Goal: Task Accomplishment & Management: Complete application form

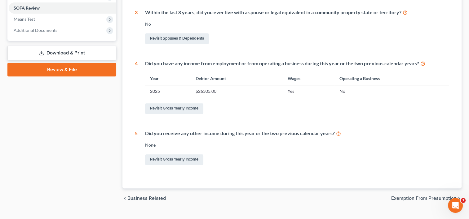
scroll to position [241, 0]
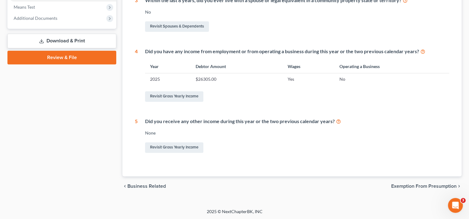
click at [413, 187] on span "Exemption from Presumption" at bounding box center [423, 186] width 65 height 5
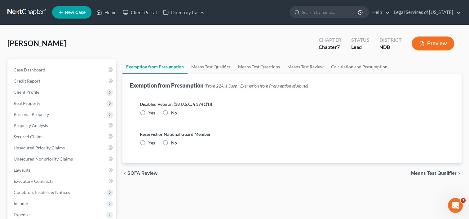
click at [428, 173] on span "Means Test Qualifier" at bounding box center [434, 173] width 46 height 5
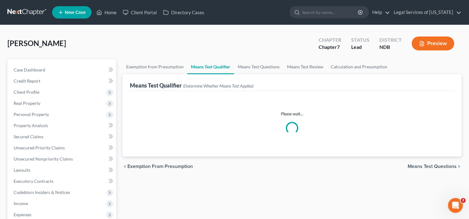
click at [430, 166] on span "Means Test Questions" at bounding box center [432, 166] width 49 height 5
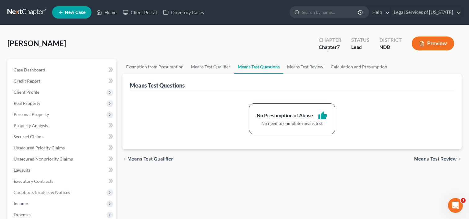
click at [432, 159] on span "Means Test Review" at bounding box center [435, 159] width 42 height 5
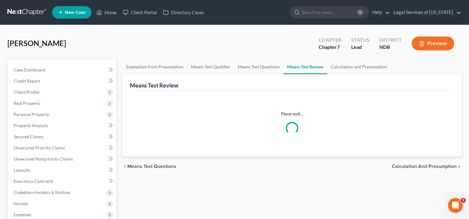
click at [421, 166] on span "Calculation and Presumption" at bounding box center [424, 166] width 65 height 5
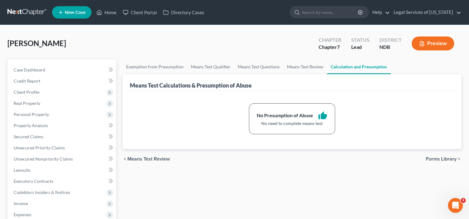
click at [423, 160] on div "chevron_left Means Test Review Forms Library chevron_right" at bounding box center [291, 159] width 339 height 20
click at [432, 158] on span "Forms Library" at bounding box center [441, 159] width 31 height 5
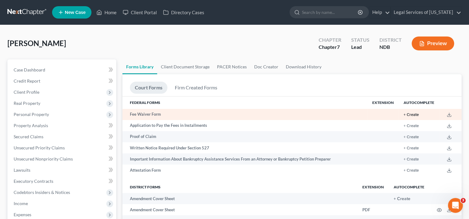
click at [415, 115] on button "+ Create" at bounding box center [411, 115] width 15 height 4
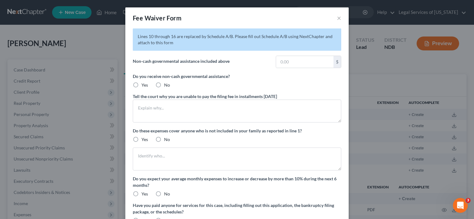
click at [164, 84] on label "No" at bounding box center [167, 85] width 6 height 6
click at [166, 84] on input "No" at bounding box center [168, 84] width 4 height 4
radio input "true"
click at [164, 110] on textarea at bounding box center [237, 111] width 208 height 23
type textarea "I"
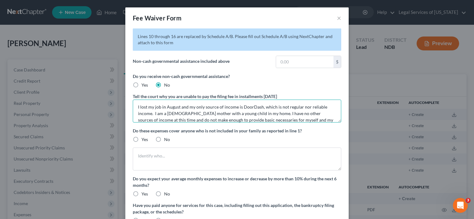
scroll to position [7, 0]
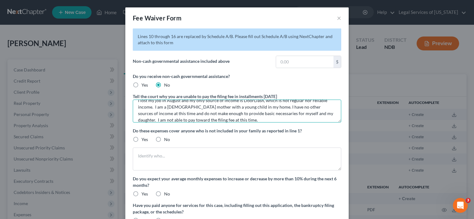
type textarea "I lost my job in August and my only source of income is DoorDash, which is not …"
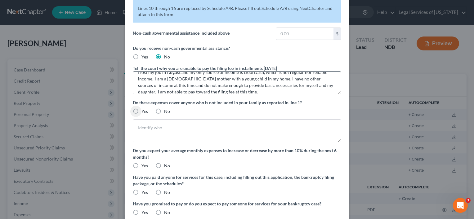
scroll to position [62, 0]
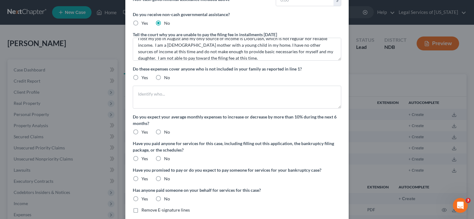
click at [164, 78] on label "No" at bounding box center [167, 78] width 6 height 6
click at [166, 78] on input "No" at bounding box center [168, 77] width 4 height 4
radio input "true"
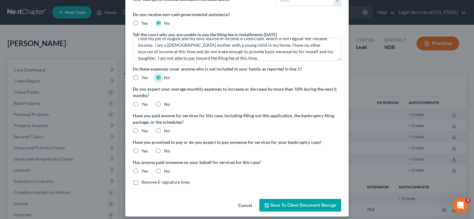
click at [164, 105] on label "No" at bounding box center [167, 104] width 6 height 6
click at [166, 105] on input "No" at bounding box center [168, 103] width 4 height 4
radio input "true"
click at [164, 131] on label "No" at bounding box center [167, 131] width 6 height 6
click at [166, 131] on input "No" at bounding box center [168, 130] width 4 height 4
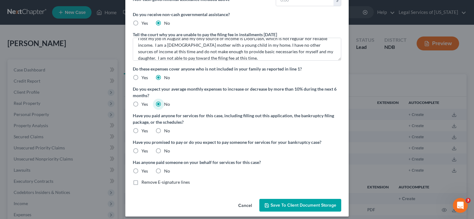
radio input "true"
click at [164, 151] on label "No" at bounding box center [167, 151] width 6 height 6
click at [166, 151] on input "No" at bounding box center [168, 150] width 4 height 4
radio input "true"
click at [164, 171] on label "No" at bounding box center [167, 171] width 6 height 6
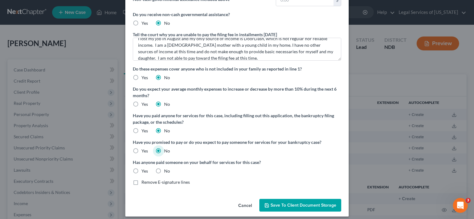
click at [166, 171] on input "No" at bounding box center [168, 170] width 4 height 4
radio input "true"
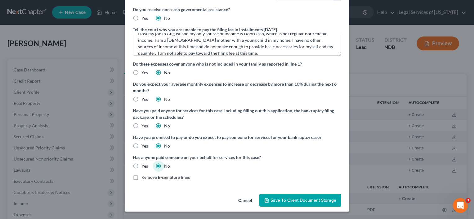
drag, startPoint x: 296, startPoint y: 199, endPoint x: 247, endPoint y: 193, distance: 49.6
click at [296, 200] on span "Save to Client Document Storage" at bounding box center [303, 200] width 66 height 5
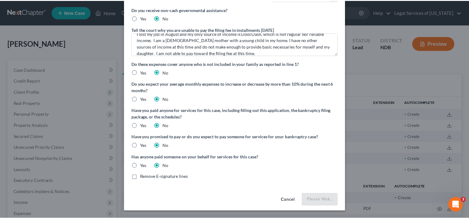
scroll to position [67, 0]
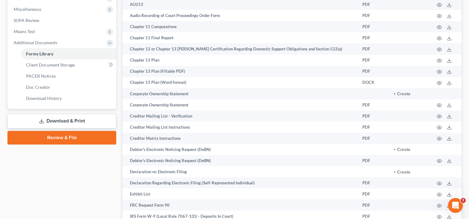
click at [56, 121] on link "Download & Print" at bounding box center [61, 121] width 109 height 15
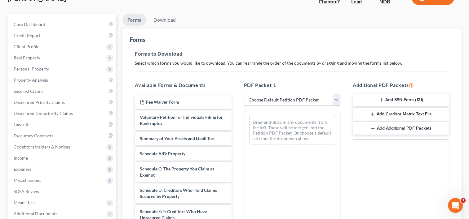
scroll to position [93, 0]
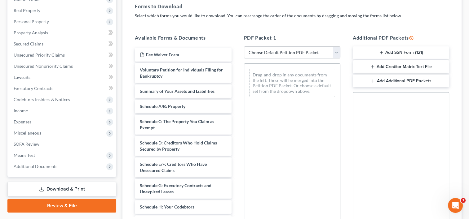
click at [336, 50] on select "Choose Default Petition PDF Packet Complete Bankruptcy Petition (all forms and …" at bounding box center [292, 52] width 96 height 12
select select "0"
click at [244, 46] on select "Choose Default Petition PDF Packet Complete Bankruptcy Petition (all forms and …" at bounding box center [292, 52] width 96 height 12
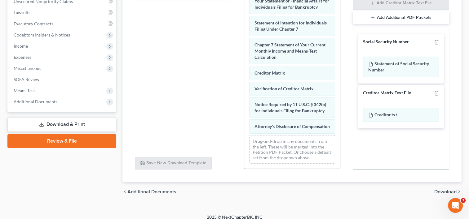
scroll to position [163, 0]
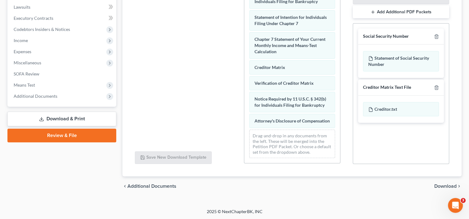
click at [445, 184] on span "Download" at bounding box center [445, 186] width 22 height 5
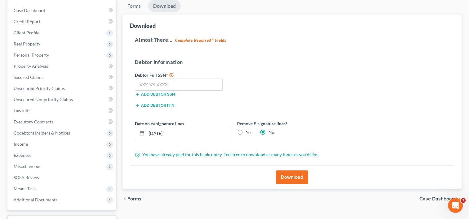
scroll to position [47, 0]
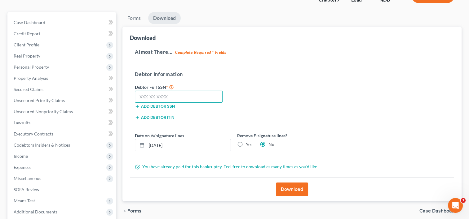
click at [161, 98] on input "text" at bounding box center [179, 97] width 88 height 12
type input "502-19-4436"
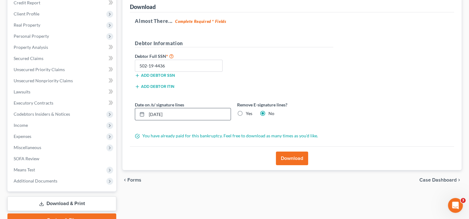
click at [143, 114] on icon at bounding box center [141, 114] width 5 height 5
click at [155, 114] on input "[DATE]" at bounding box center [189, 114] width 84 height 12
click at [167, 114] on input "[DATE]" at bounding box center [189, 114] width 84 height 12
drag, startPoint x: 159, startPoint y: 113, endPoint x: 160, endPoint y: 120, distance: 6.6
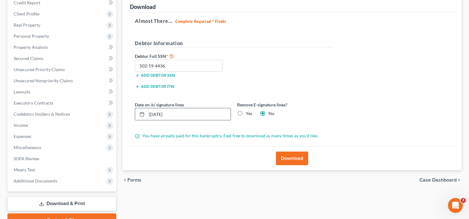
click at [160, 115] on input "[DATE]" at bounding box center [189, 114] width 84 height 12
type input "[DATE]"
click at [292, 160] on button "Download" at bounding box center [292, 159] width 32 height 14
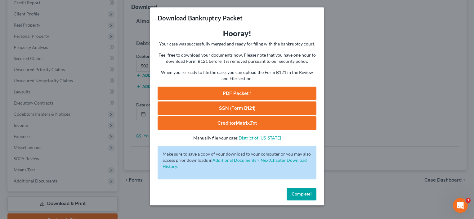
click at [219, 92] on link "PDF Packet 1" at bounding box center [236, 94] width 159 height 14
click at [250, 108] on link "SSN (Form B121)" at bounding box center [236, 109] width 159 height 14
click at [311, 195] on button "Complete!" at bounding box center [301, 194] width 30 height 12
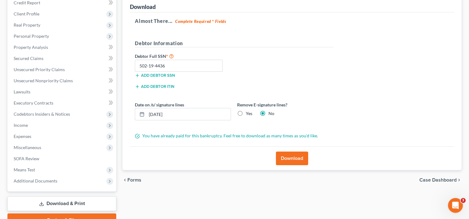
scroll to position [109, 0]
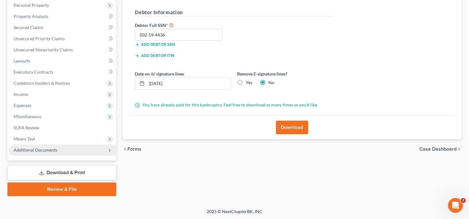
click at [43, 149] on span "Additional Documents" at bounding box center [36, 150] width 44 height 5
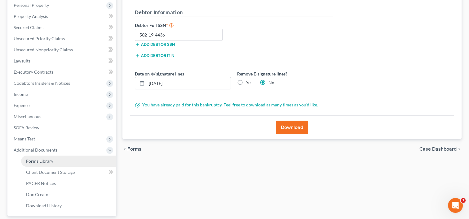
click at [48, 161] on span "Forms Library" at bounding box center [39, 161] width 27 height 5
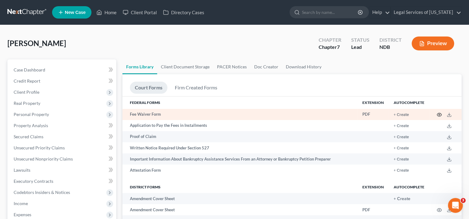
click at [438, 115] on icon "button" at bounding box center [439, 115] width 5 height 5
